Goal: Information Seeking & Learning: Learn about a topic

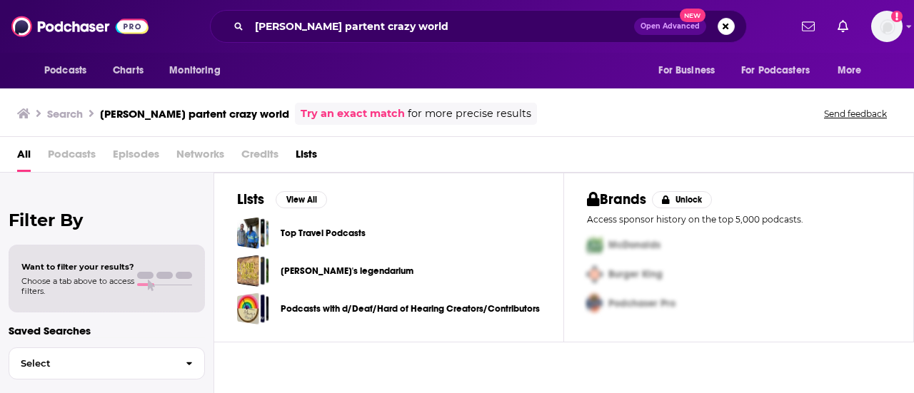
click at [471, 169] on div "All Podcasts Episodes Networks Credits Lists" at bounding box center [459, 157] width 885 height 29
click at [71, 148] on span "Podcasts" at bounding box center [72, 157] width 48 height 29
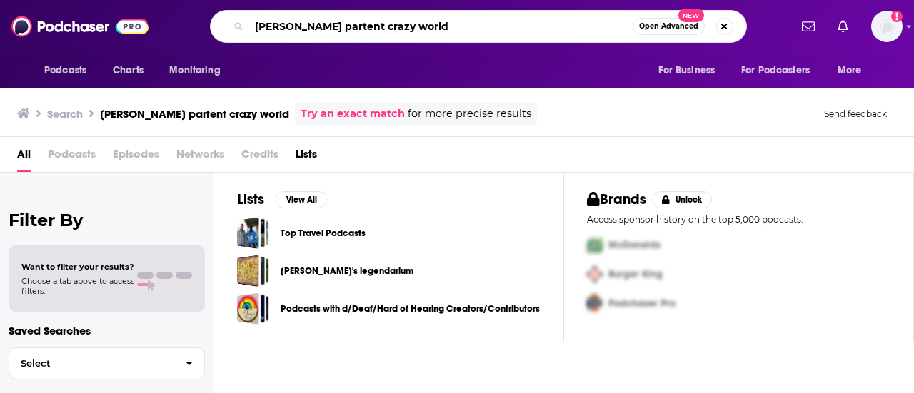
click at [322, 27] on input "[PERSON_NAME] partent crazy world" at bounding box center [440, 26] width 383 height 23
type input "[DEMOGRAPHIC_DATA] parent crazy world"
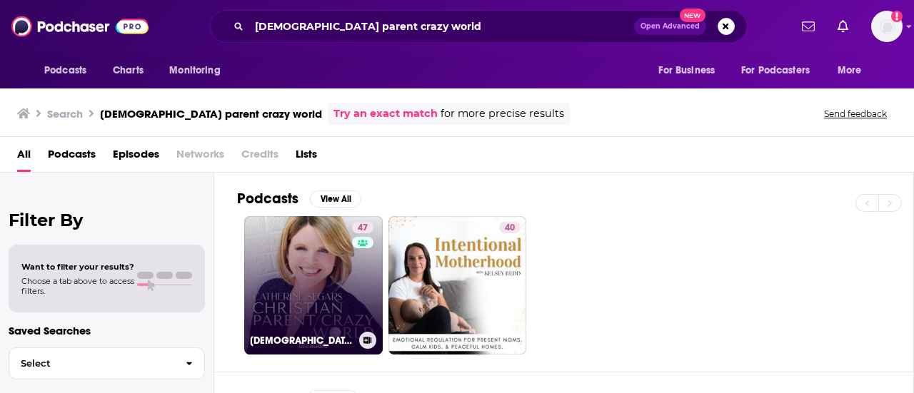
click at [329, 286] on link "47 [DEMOGRAPHIC_DATA] Parent, Crazy World" at bounding box center [313, 285] width 139 height 139
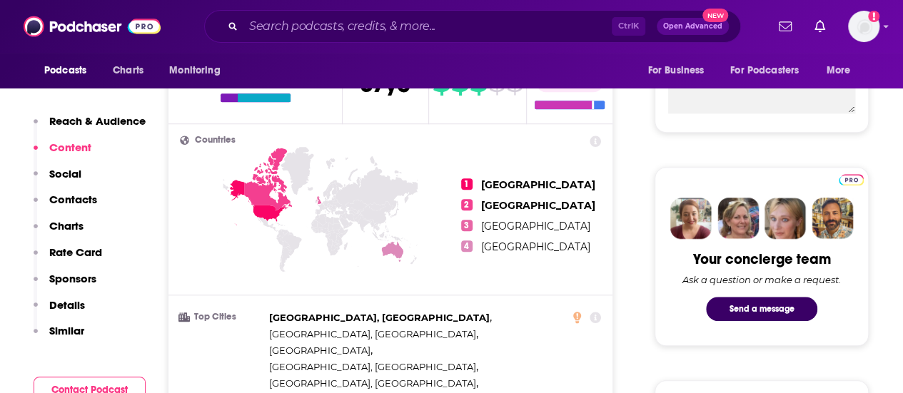
scroll to position [550, 0]
